Goal: Find specific page/section: Find specific page/section

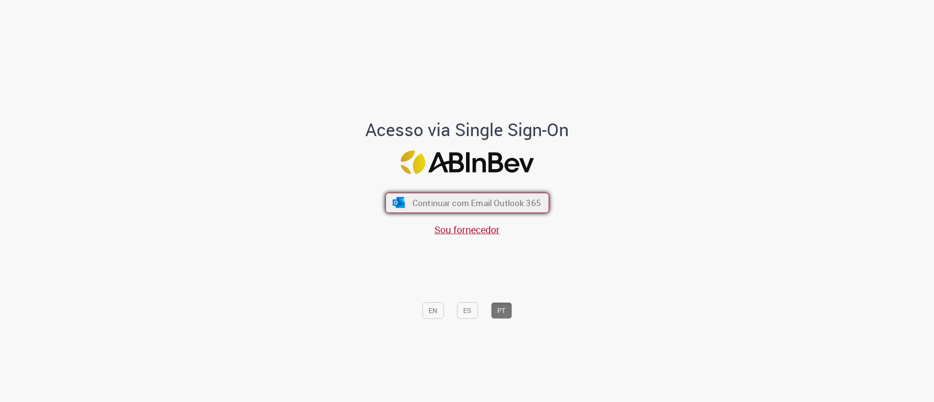
click at [449, 194] on button "Continuar com Email Outlook 365" at bounding box center [467, 203] width 164 height 20
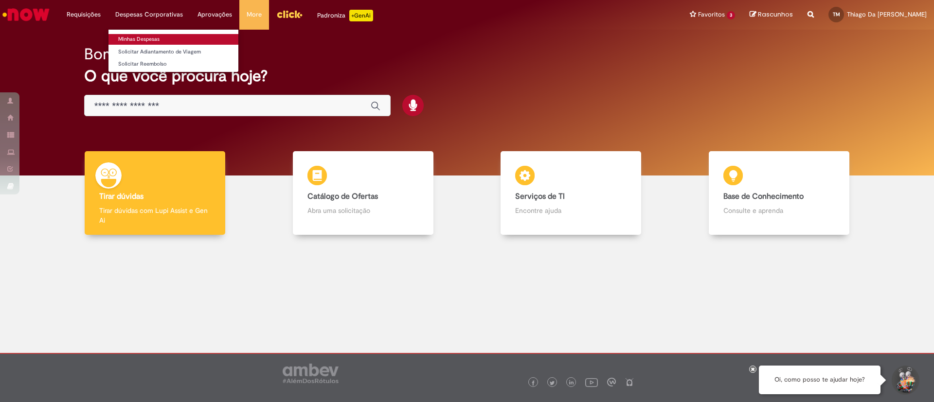
click at [149, 36] on link "Minhas Despesas" at bounding box center [173, 39] width 130 height 11
